Goal: Task Accomplishment & Management: Use online tool/utility

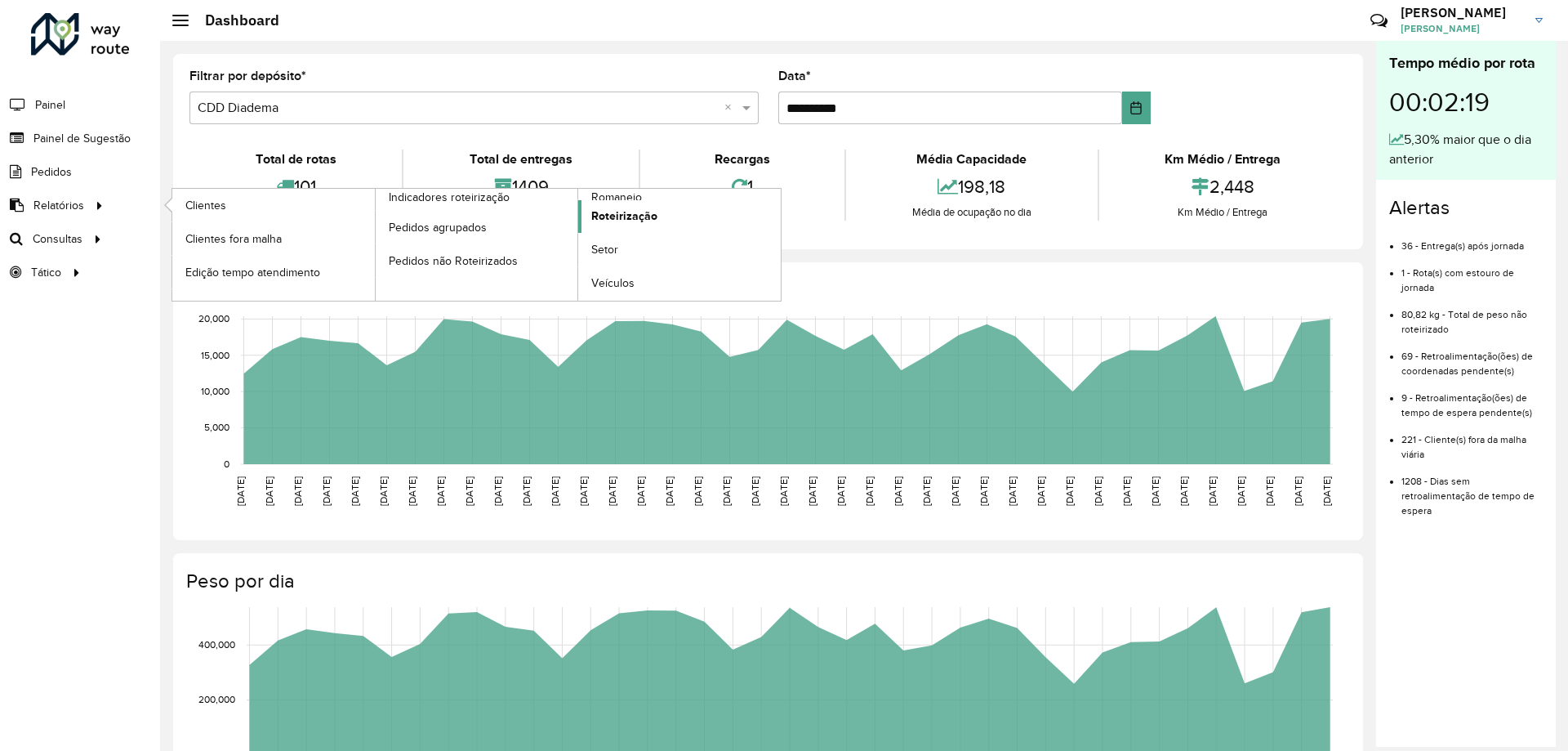
click at [610, 209] on span "Roteirização" at bounding box center [624, 216] width 66 height 17
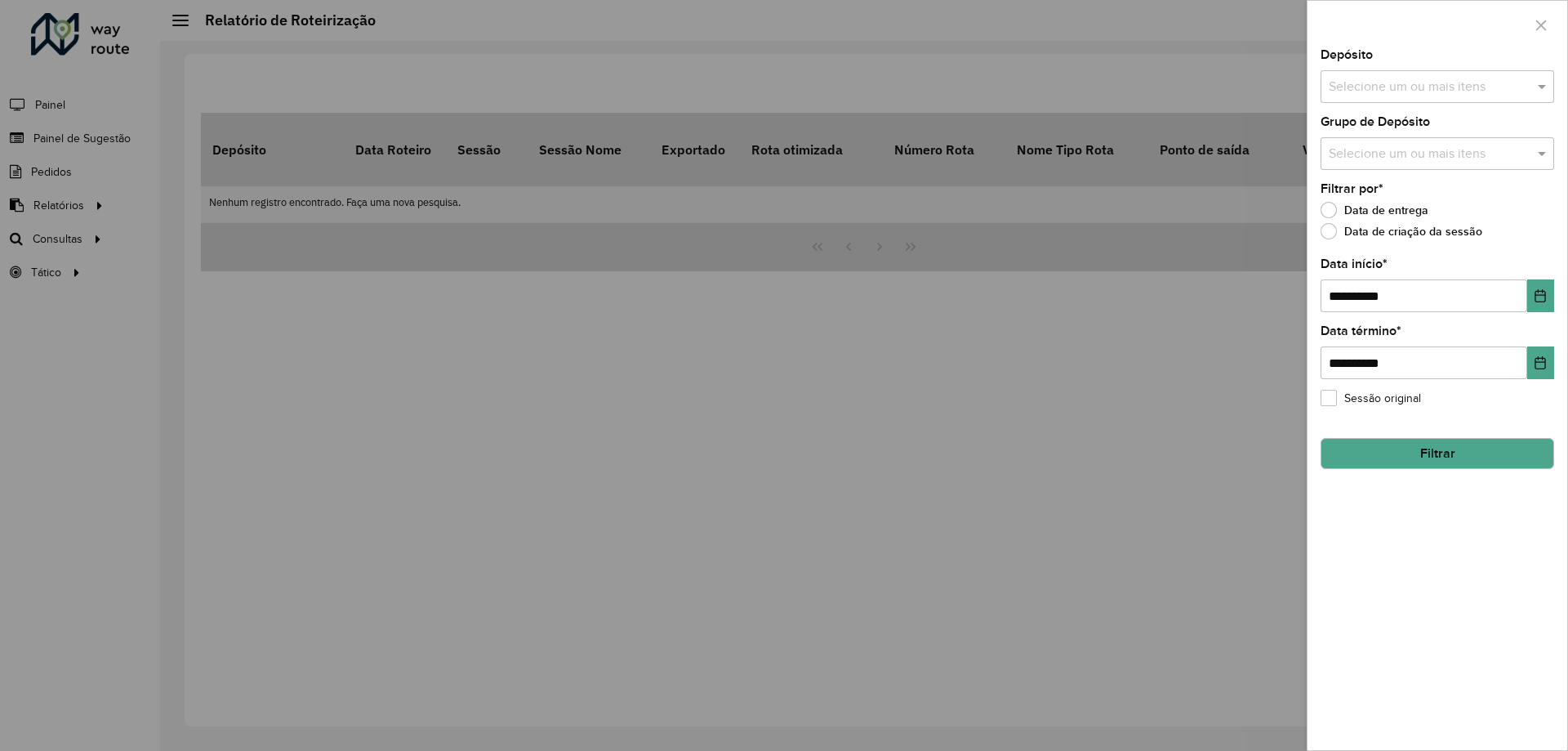
click at [1433, 72] on div "Selecione um ou mais itens" at bounding box center [1437, 87] width 234 height 33
click at [1364, 137] on button "Selecionar Todos" at bounding box center [1378, 136] width 104 height 25
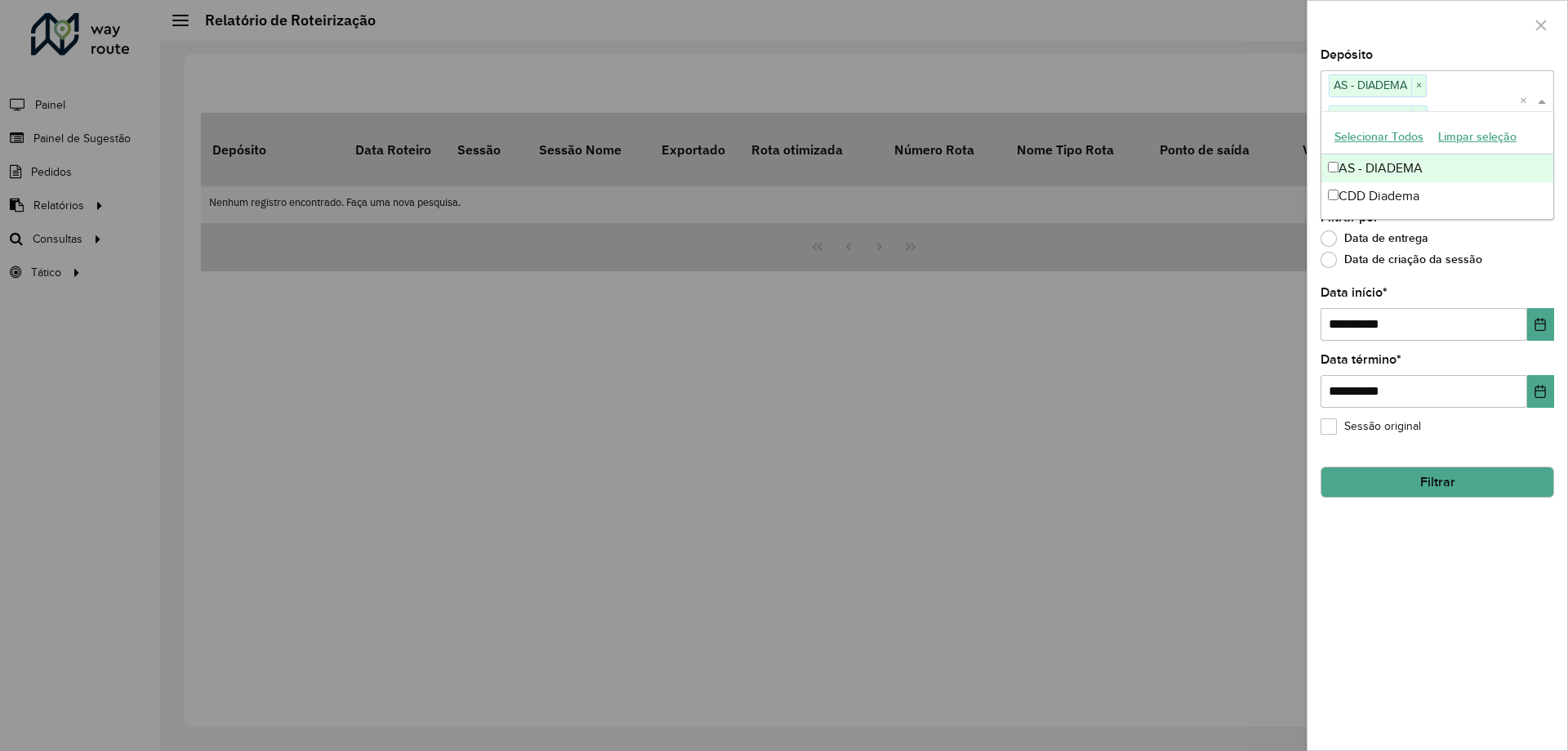
click at [1523, 275] on div "**********" at bounding box center [1438, 399] width 260 height 701
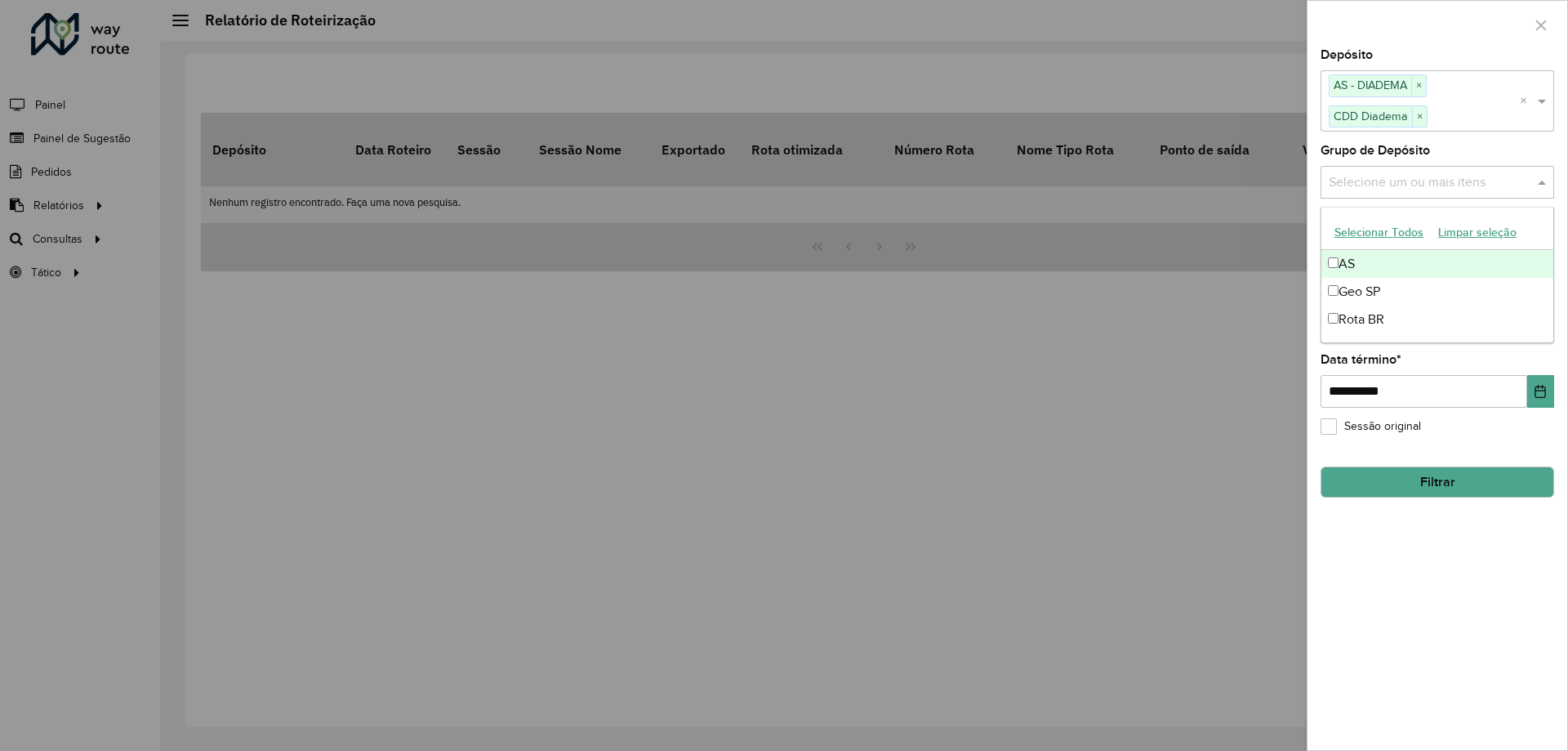
click at [1411, 193] on div "Selecione um ou mais itens" at bounding box center [1437, 183] width 234 height 33
click at [1384, 231] on button "Selecionar Todos" at bounding box center [1378, 232] width 104 height 25
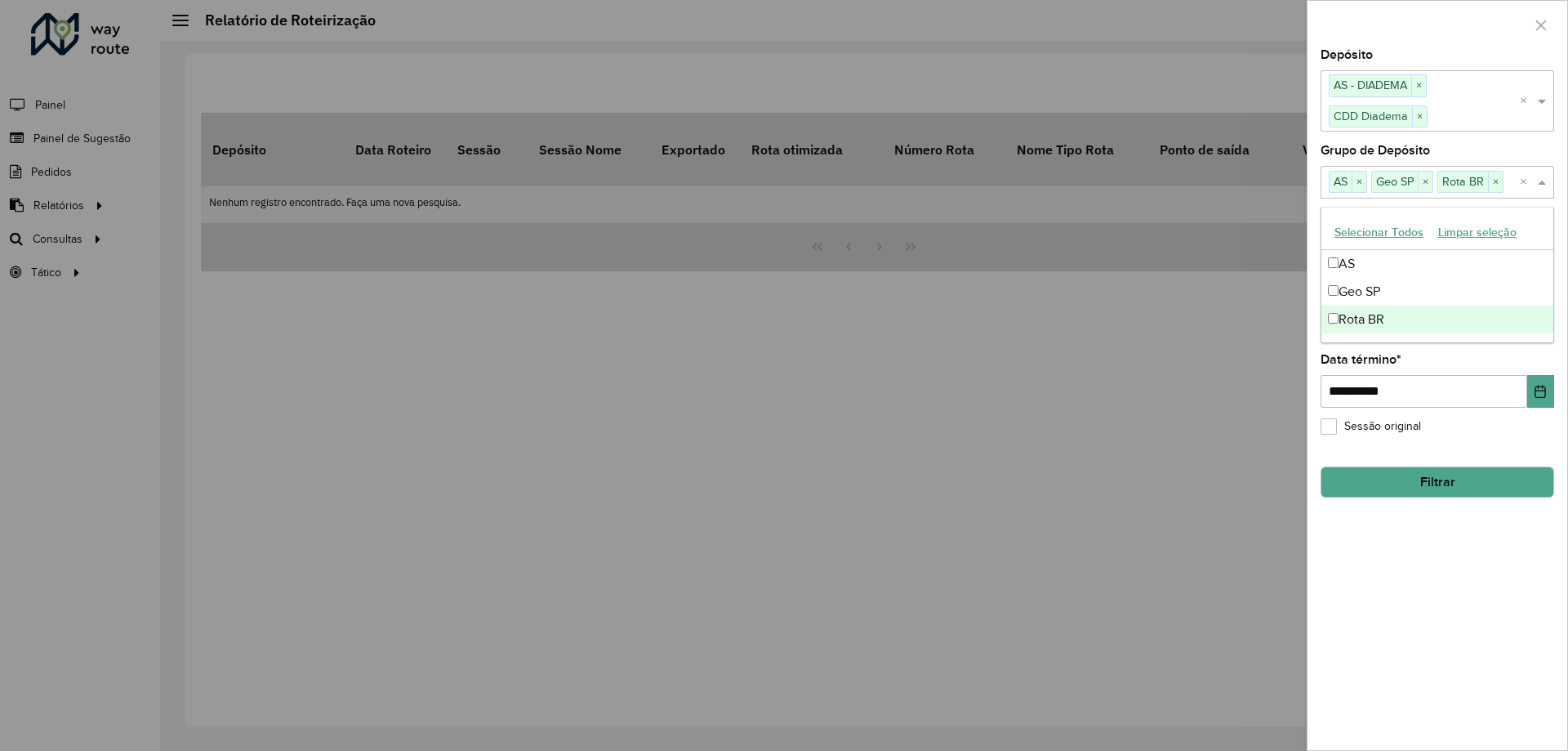
click at [1495, 450] on div "**********" at bounding box center [1438, 399] width 260 height 701
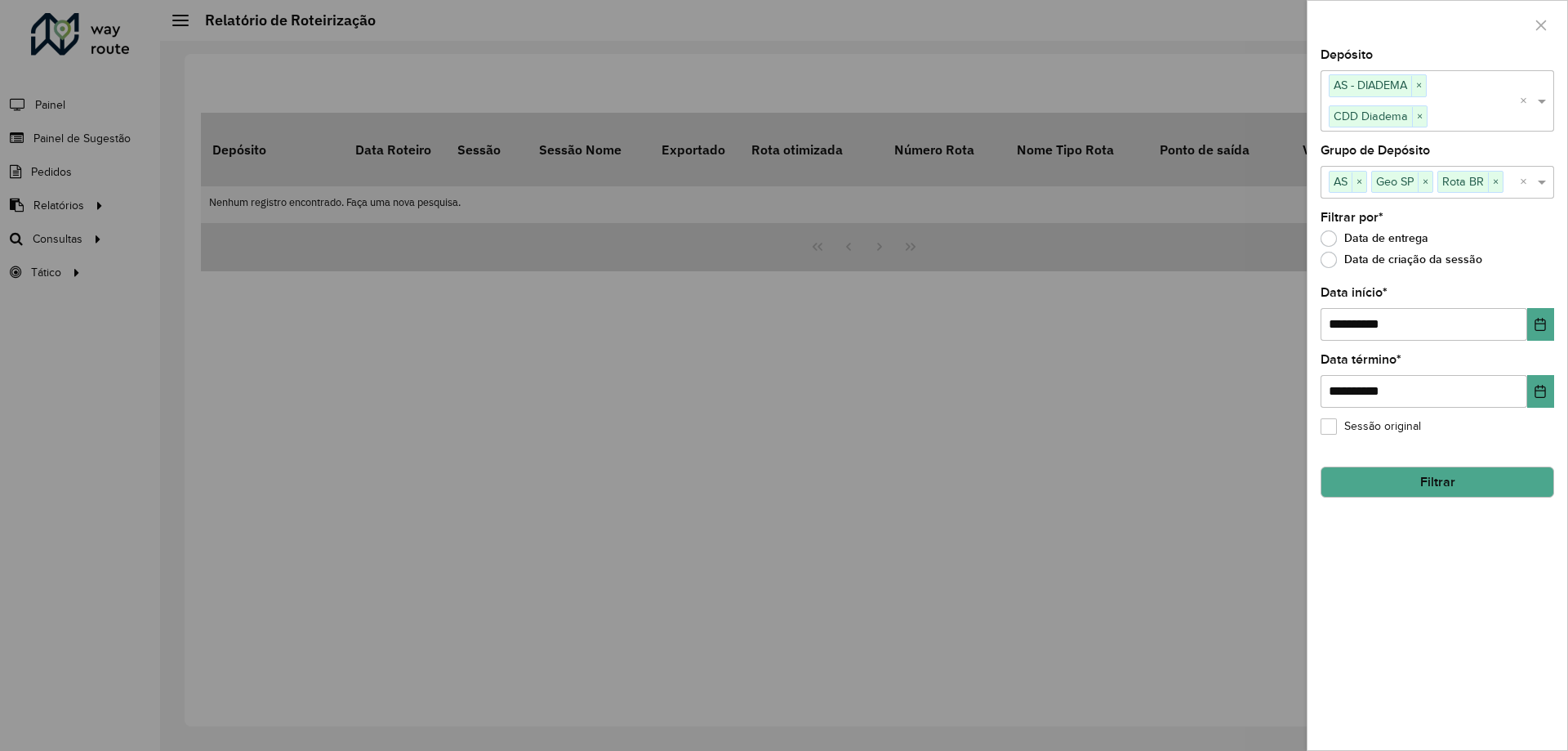
click at [1360, 474] on button "Filtrar" at bounding box center [1437, 482] width 234 height 31
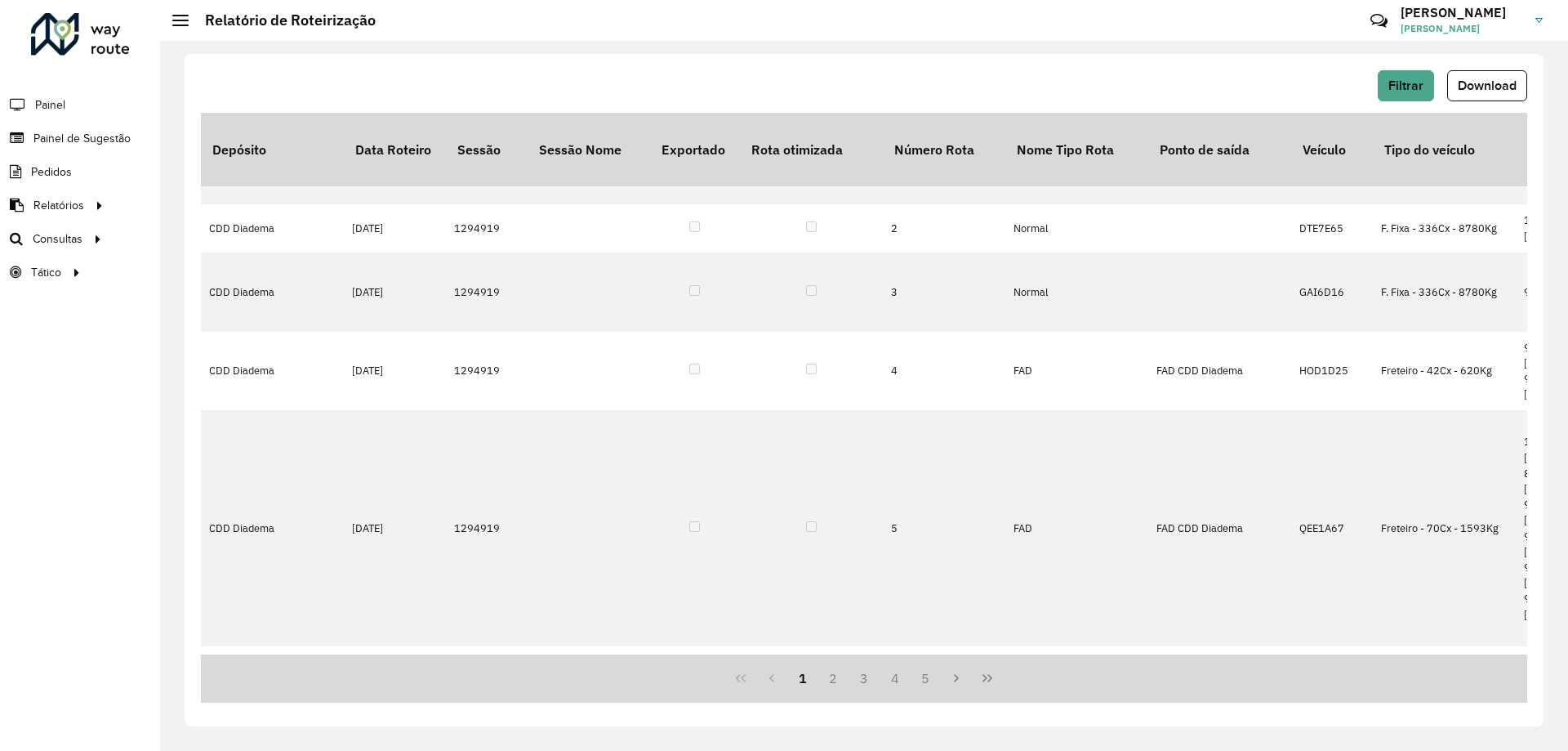
drag, startPoint x: 417, startPoint y: 647, endPoint x: 537, endPoint y: 644, distance: 120.0
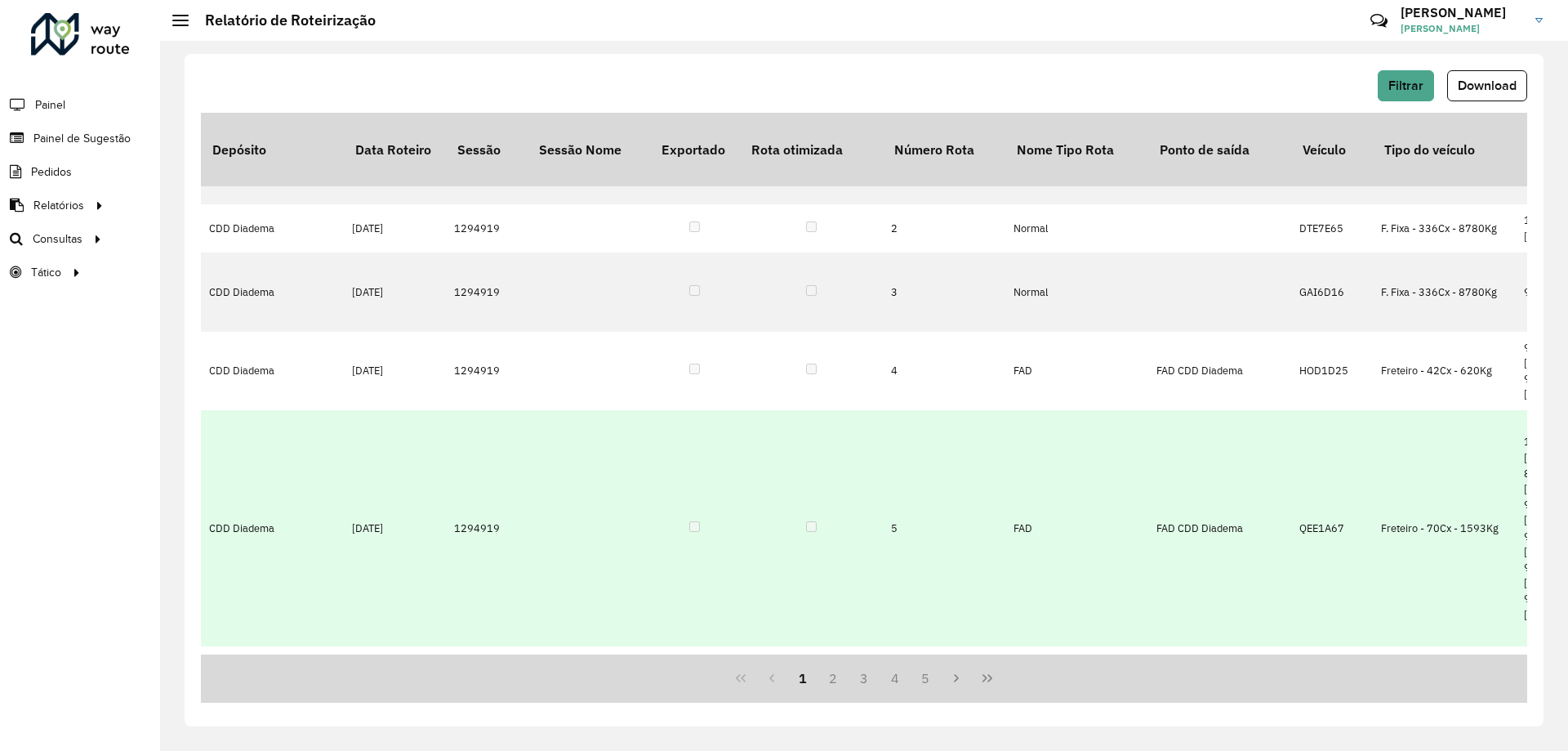
scroll to position [105, 0]
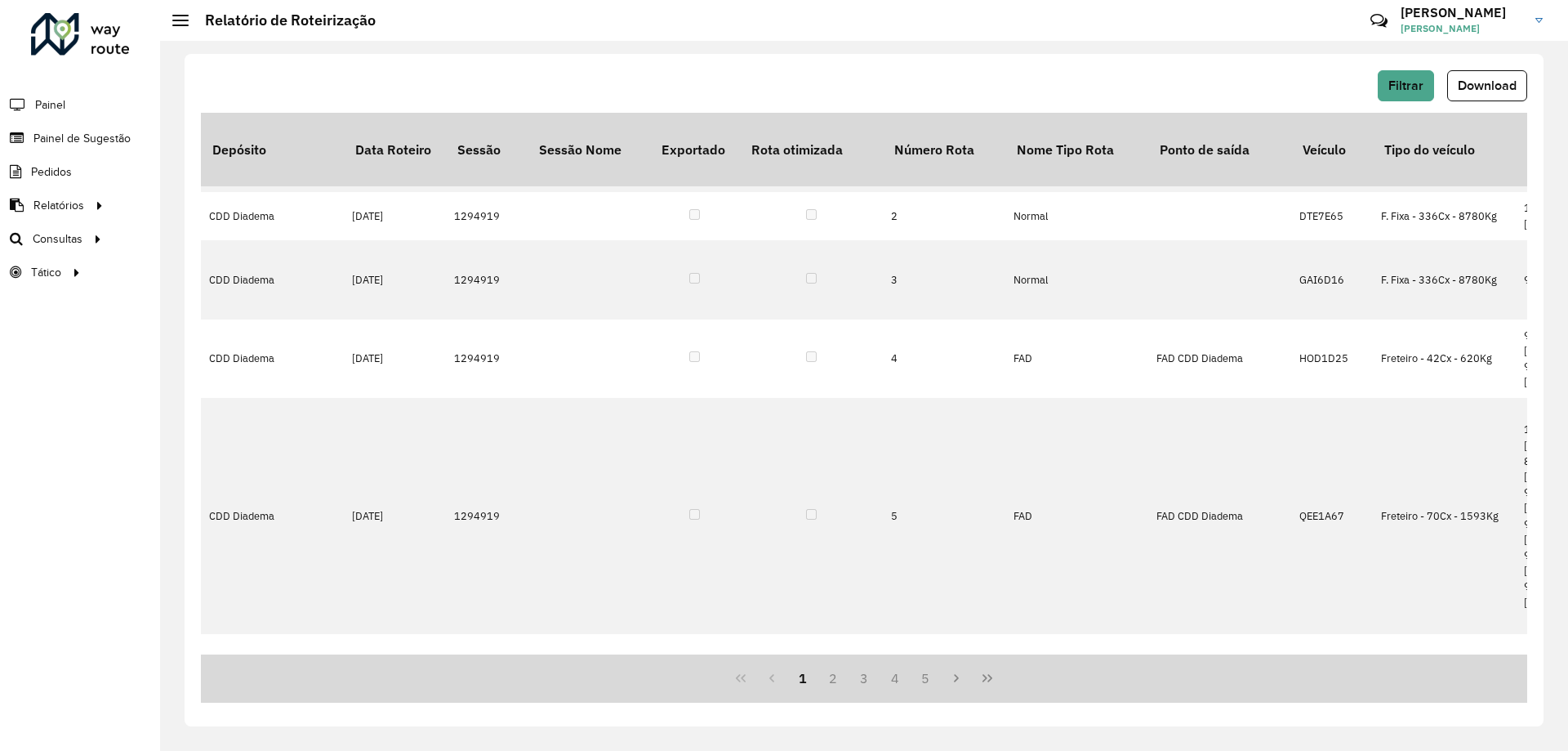
drag, startPoint x: 1480, startPoint y: 84, endPoint x: 1321, endPoint y: 82, distance: 159.0
click at [1321, 82] on div "Filtrar Download" at bounding box center [863, 86] width 1326 height 31
click at [1377, 85] on div "Filtrar Download" at bounding box center [863, 86] width 1326 height 31
click at [1396, 81] on span "Filtrar" at bounding box center [1405, 85] width 35 height 14
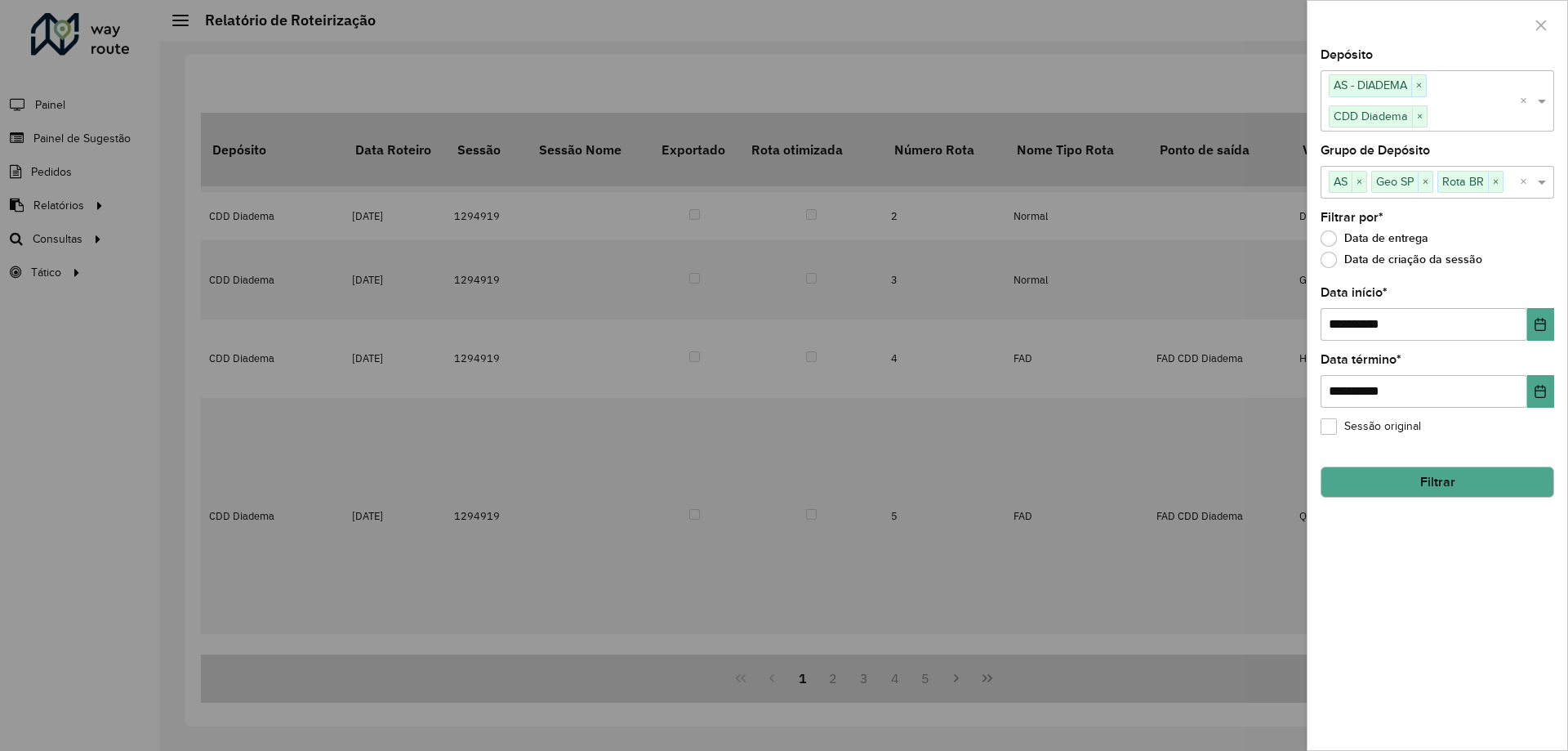
click at [1050, 31] on div at bounding box center [784, 375] width 1568 height 751
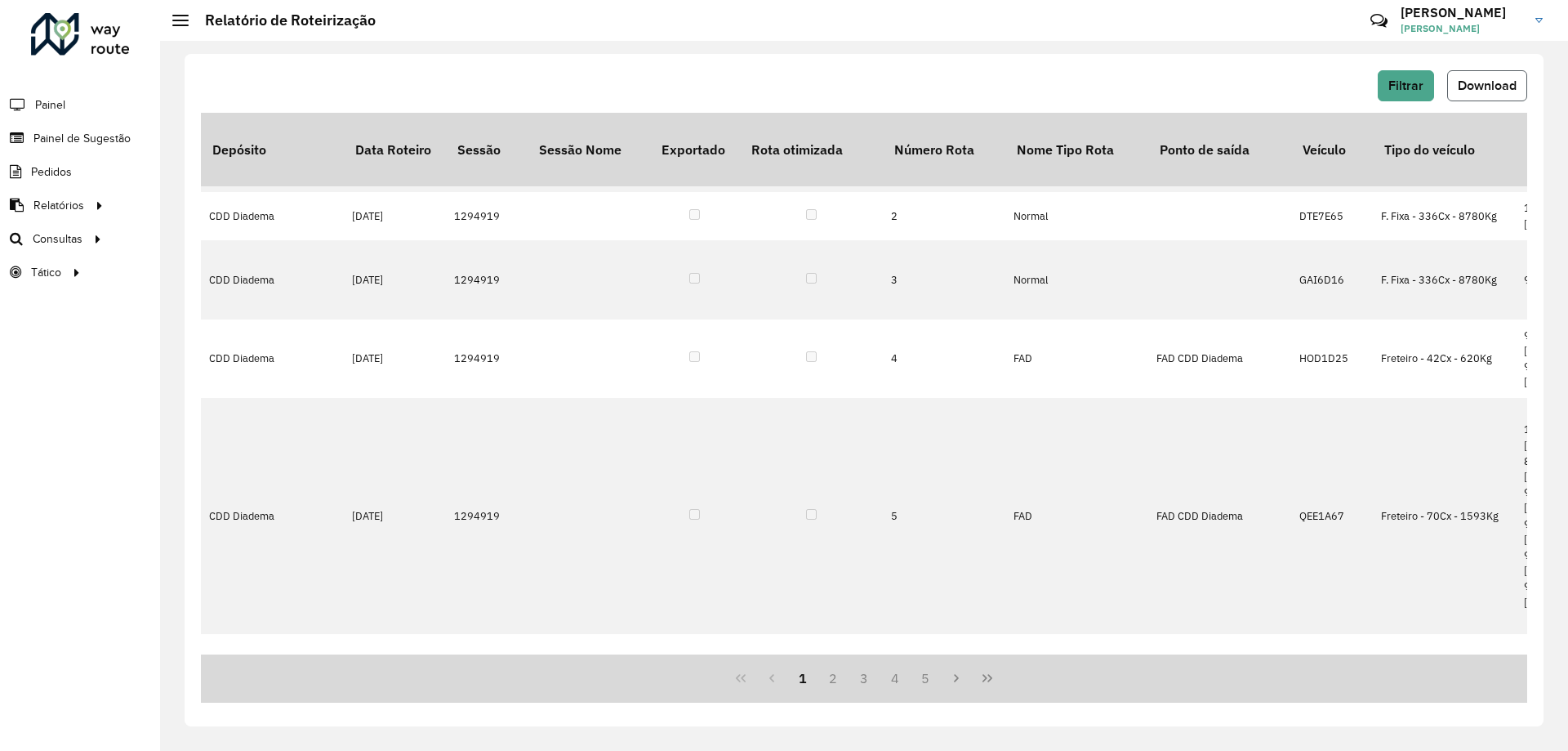
click at [1474, 81] on span "Download" at bounding box center [1487, 85] width 59 height 14
click at [250, 271] on span "Análise de Sessões" at bounding box center [237, 272] width 103 height 17
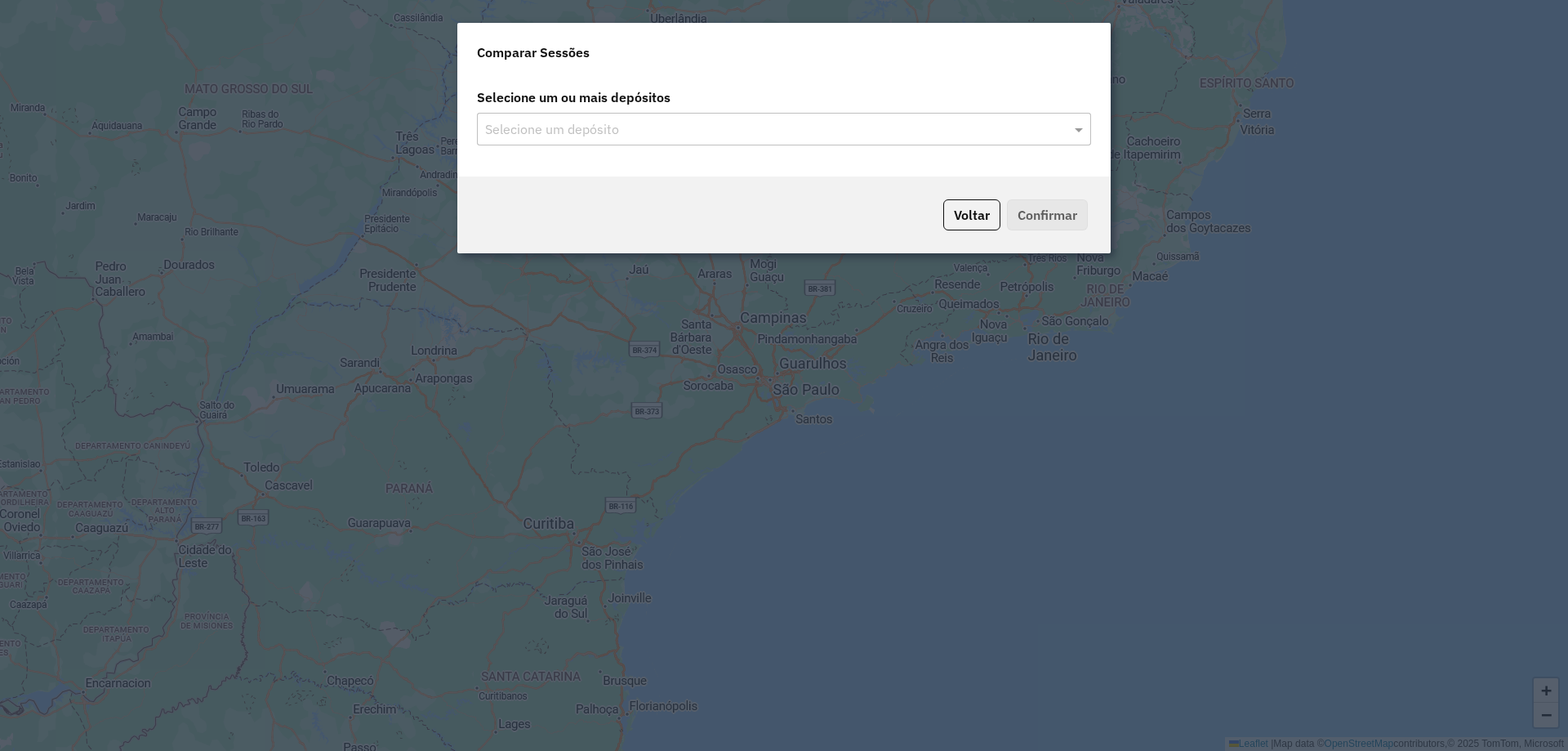
click at [843, 136] on input "text" at bounding box center [776, 130] width 590 height 20
click at [676, 133] on input "text" at bounding box center [776, 130] width 590 height 20
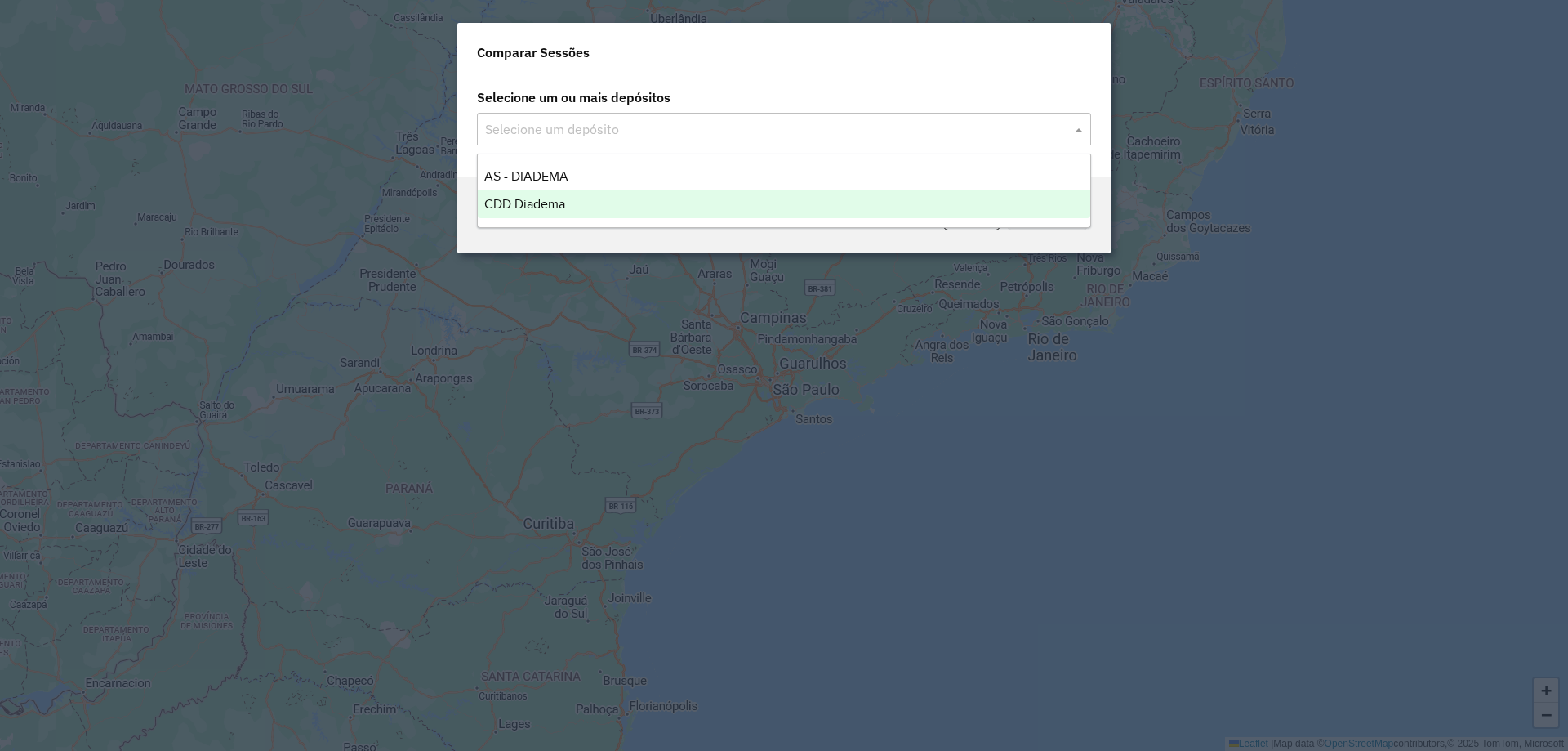
click at [590, 199] on div "CDD Diadema" at bounding box center [784, 204] width 612 height 28
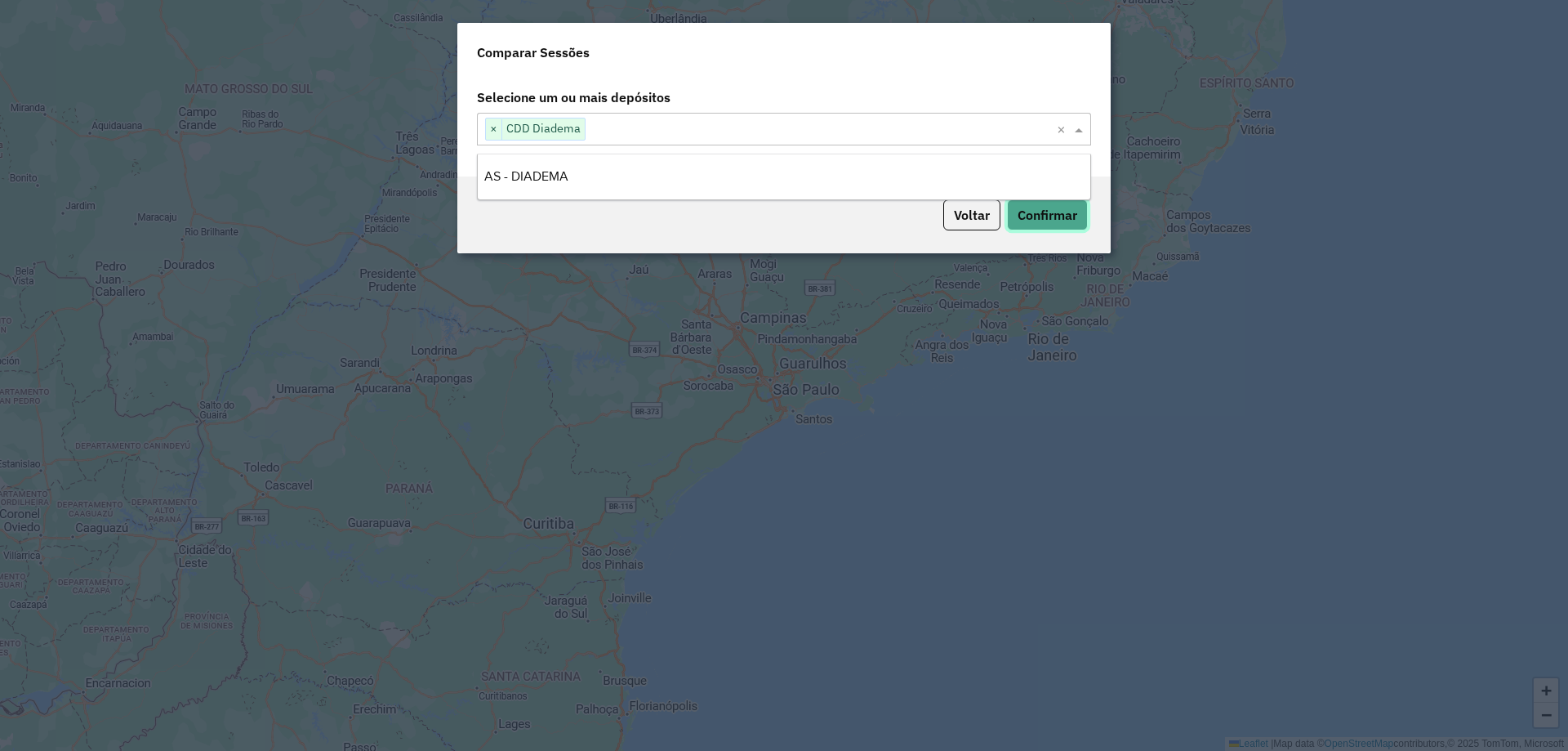
click at [1039, 208] on button "Confirmar" at bounding box center [1048, 215] width 81 height 31
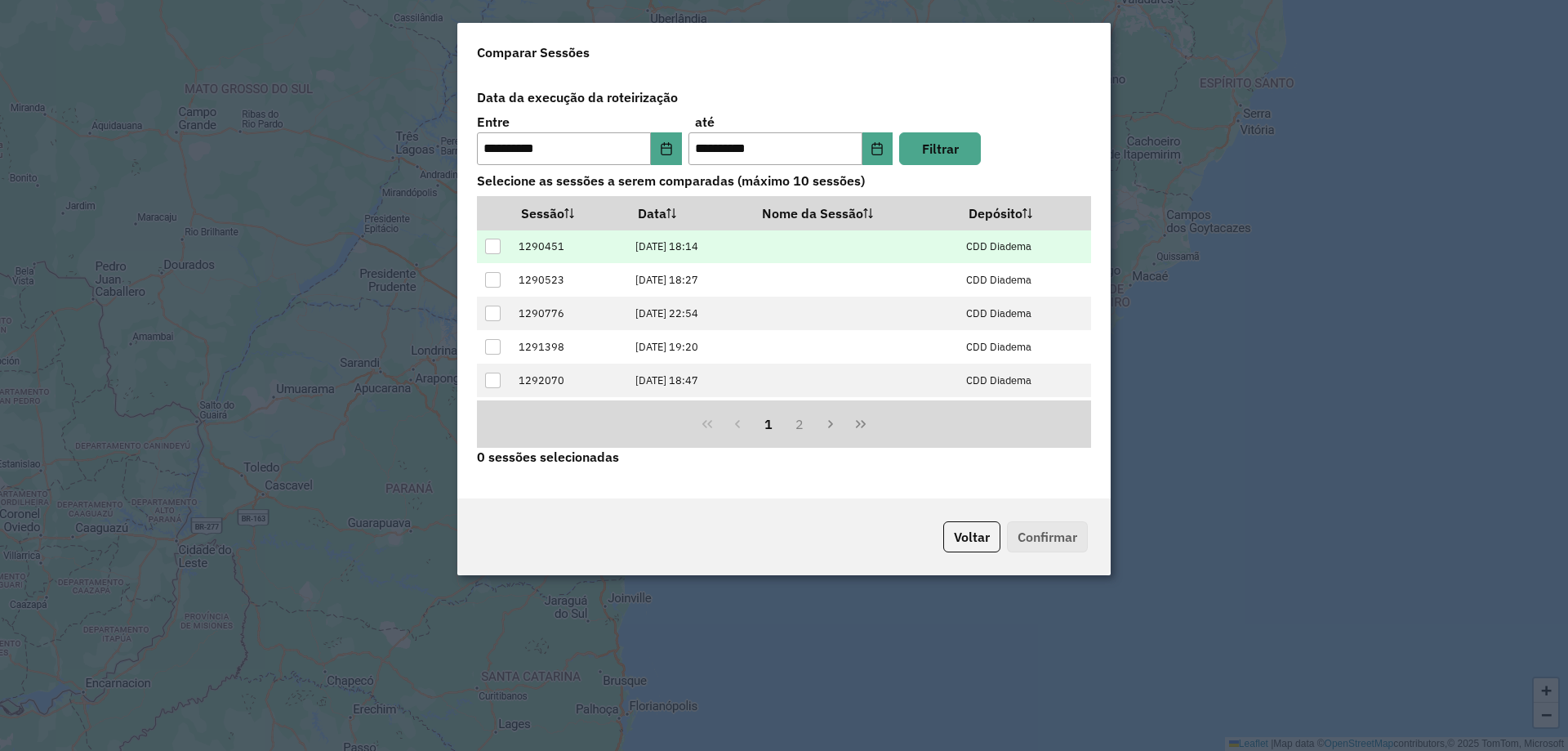
click at [483, 244] on td at bounding box center [493, 247] width 33 height 33
click at [481, 246] on td at bounding box center [493, 247] width 33 height 33
click at [493, 251] on div at bounding box center [492, 246] width 15 height 15
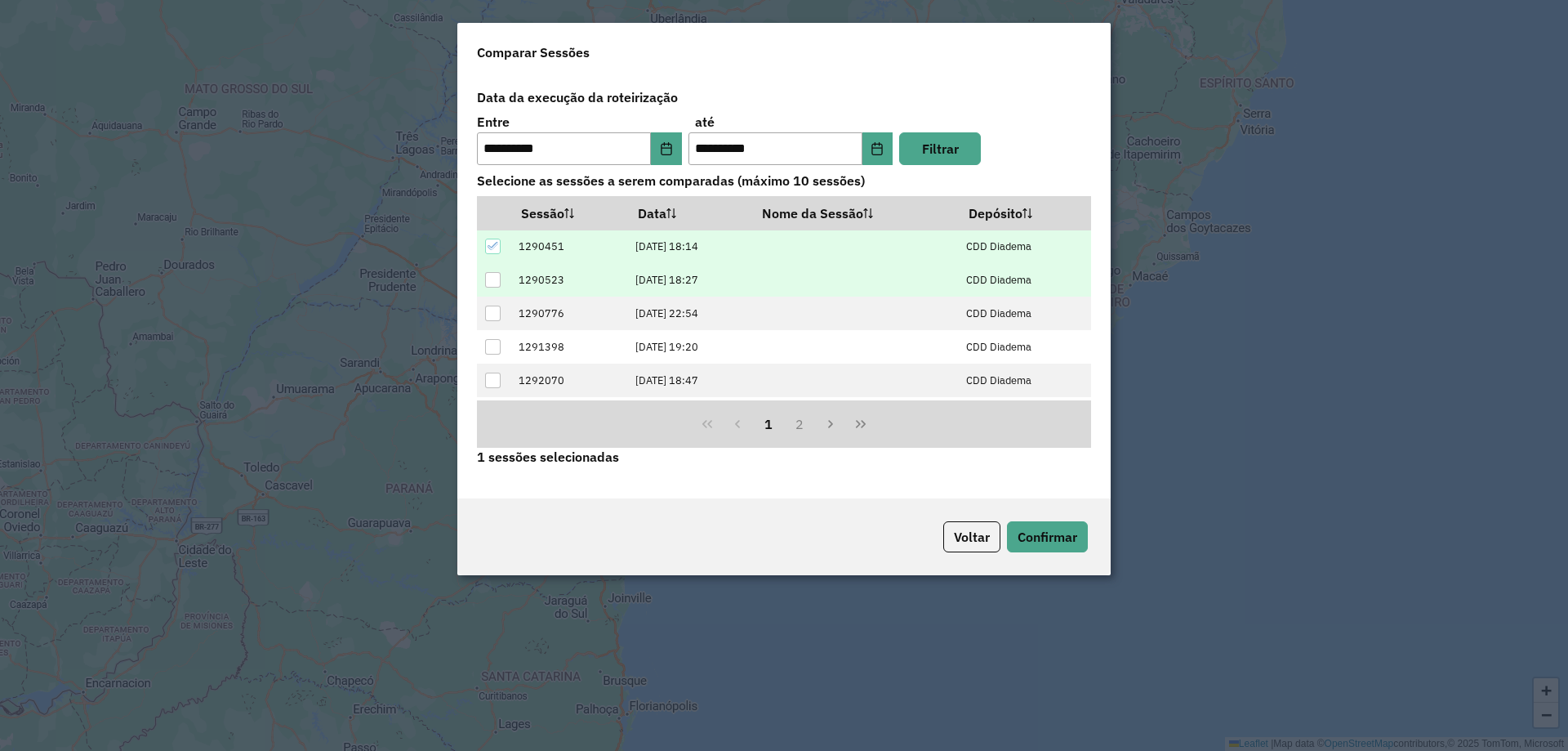
click at [499, 276] on div at bounding box center [492, 279] width 15 height 15
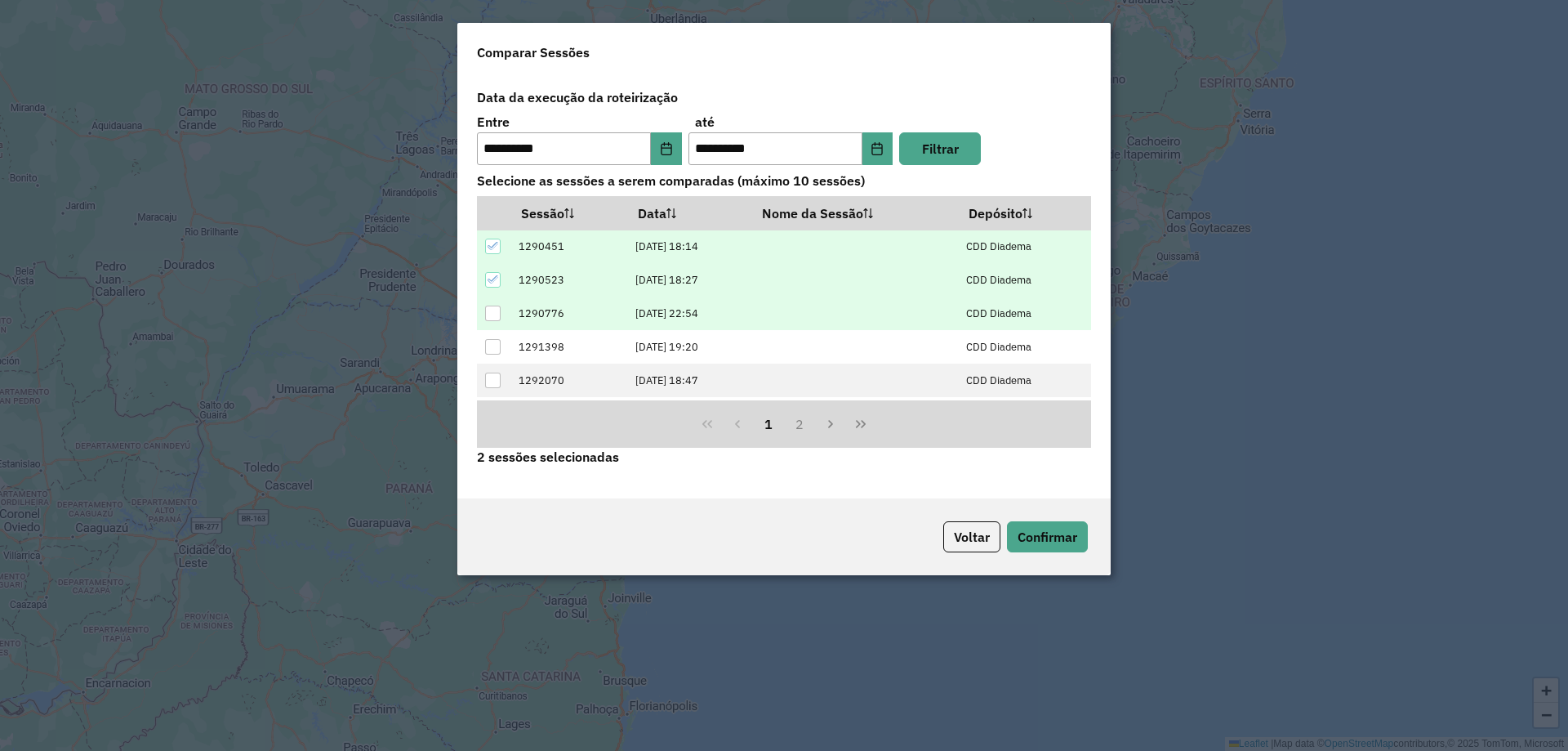
click at [497, 320] on div at bounding box center [492, 313] width 15 height 15
click at [1046, 538] on button "Confirmar" at bounding box center [1048, 537] width 81 height 31
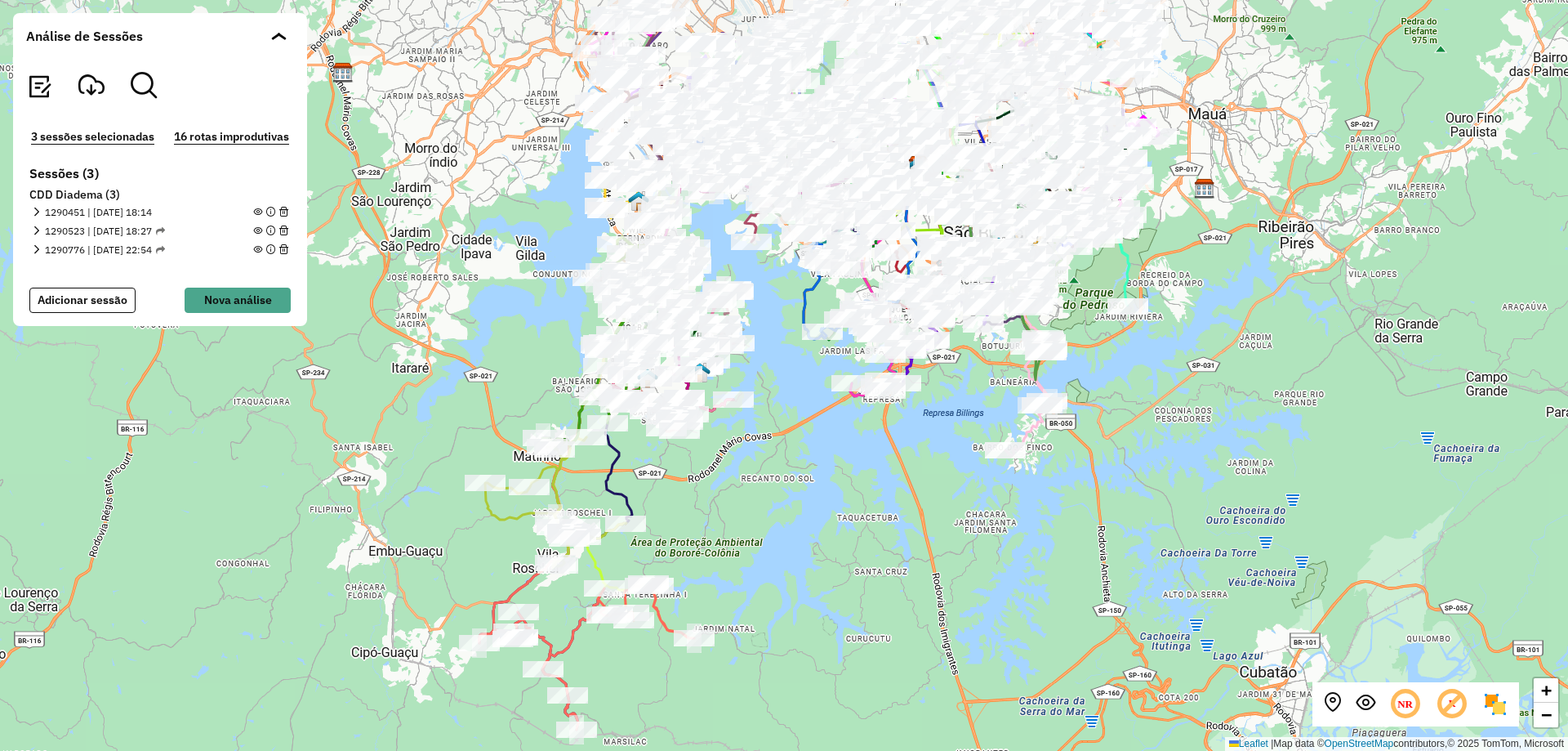
drag, startPoint x: 763, startPoint y: 382, endPoint x: 796, endPoint y: 490, distance: 112.9
click at [796, 490] on div "+ − Leaflet | Map data © OpenStreetMap contributors,© 2025 TomTom, Microsoft" at bounding box center [784, 375] width 1568 height 751
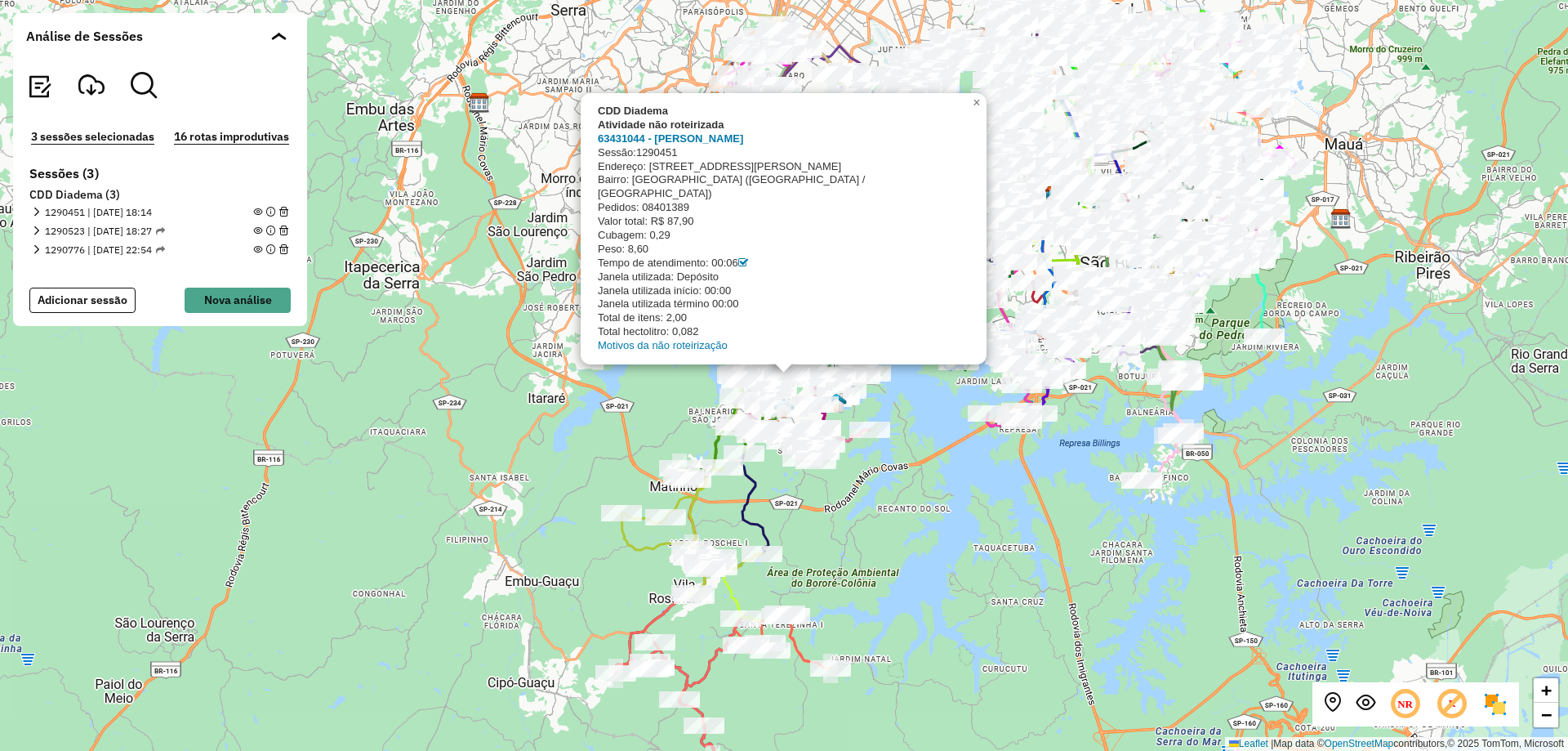
click at [959, 510] on div "CDD Diadema Atividade não roteirizada 63431044 - RONIVALDO DOS SANTOS Sessão: 1…" at bounding box center [784, 375] width 1568 height 751
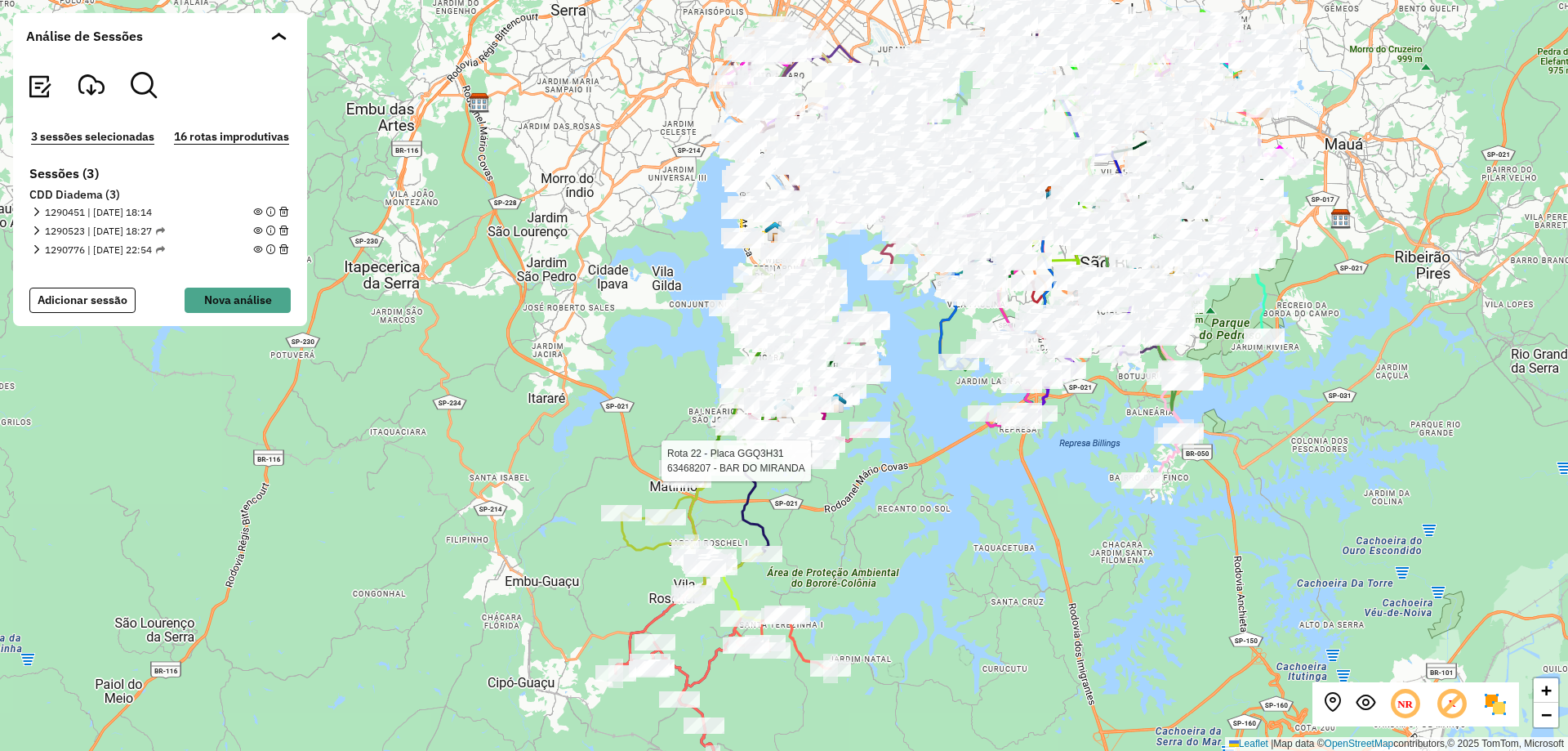
click at [817, 469] on div at bounding box center [816, 461] width 41 height 16
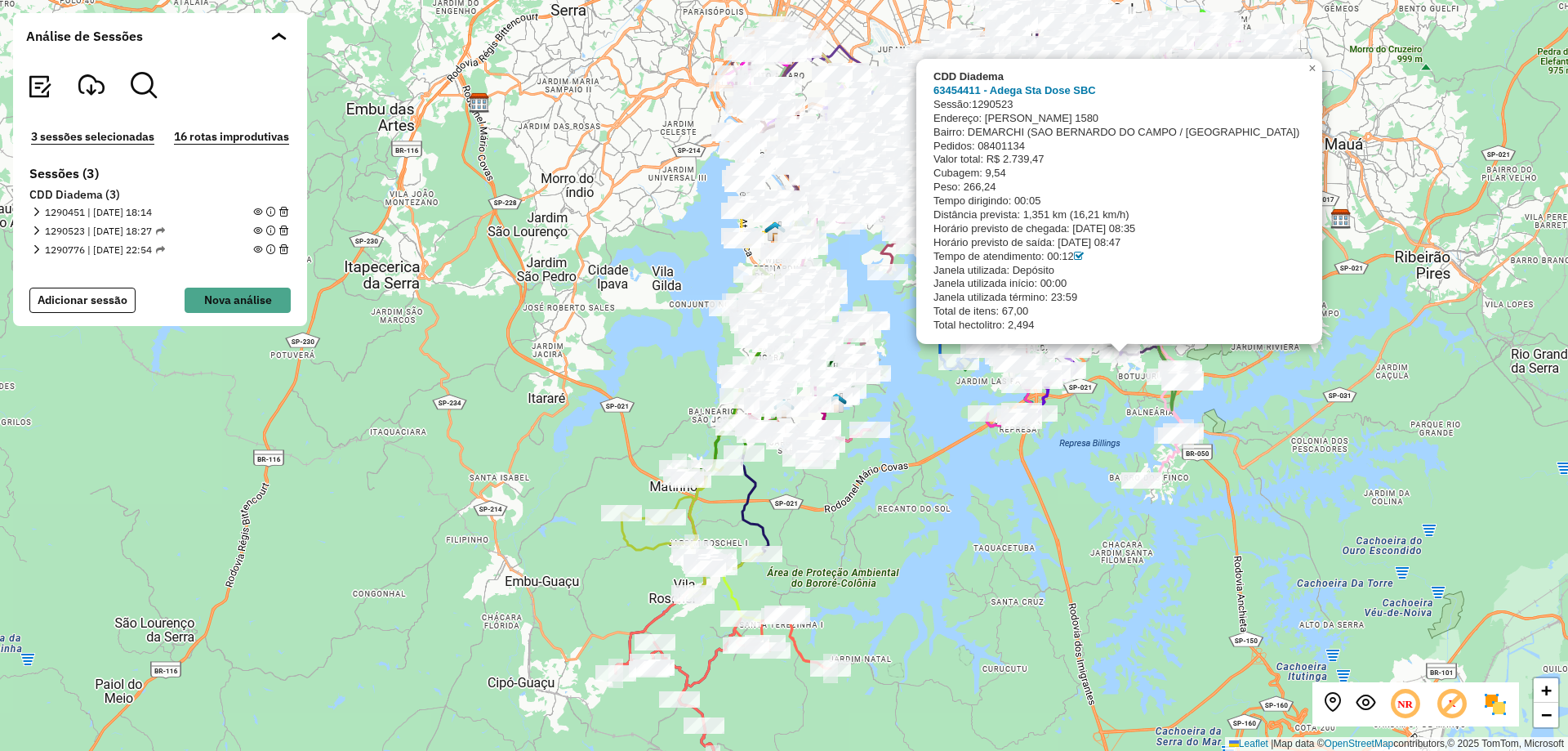
click at [1005, 596] on div "Rota 48 - Placa FYQ3111 63472716 - VANDENILSON VALDECI CDD Diadema 63454411 - A…" at bounding box center [784, 375] width 1568 height 751
